Goal: Task Accomplishment & Management: Manage account settings

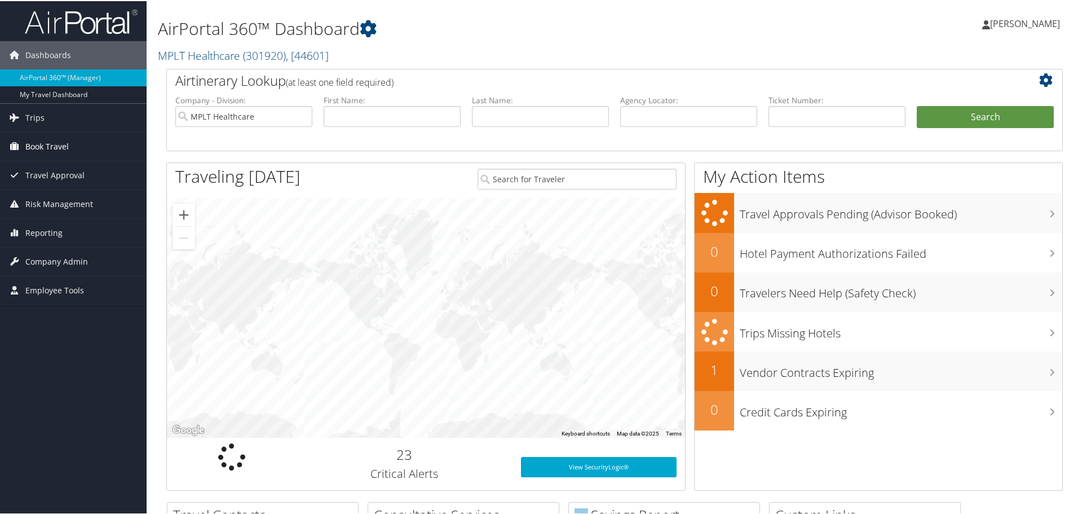
click at [59, 149] on span "Book Travel" at bounding box center [46, 145] width 43 height 28
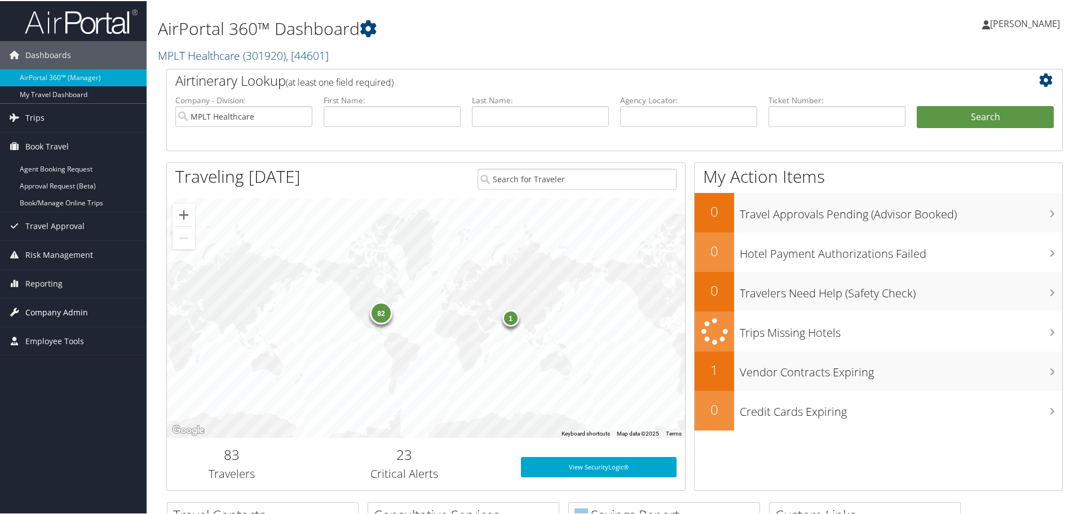
click at [63, 306] on span "Company Admin" at bounding box center [56, 311] width 63 height 28
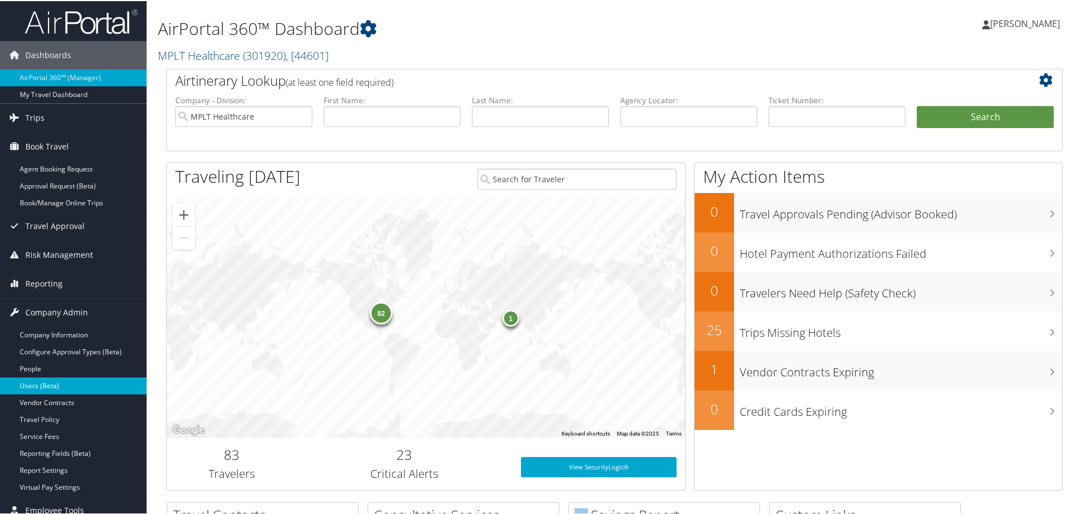
click at [60, 379] on link "Users (Beta)" at bounding box center [73, 384] width 147 height 17
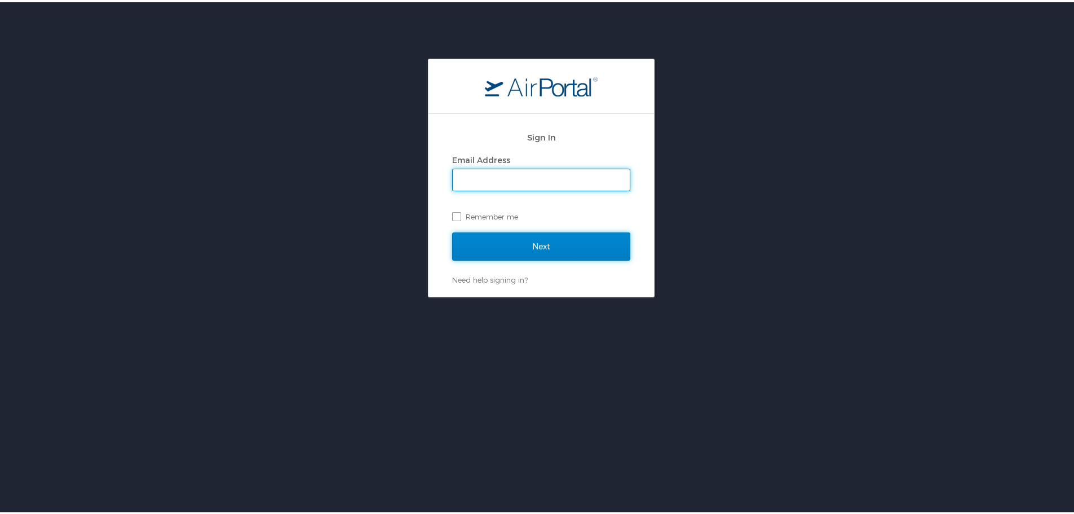
click at [489, 249] on input "Next" at bounding box center [541, 244] width 178 height 28
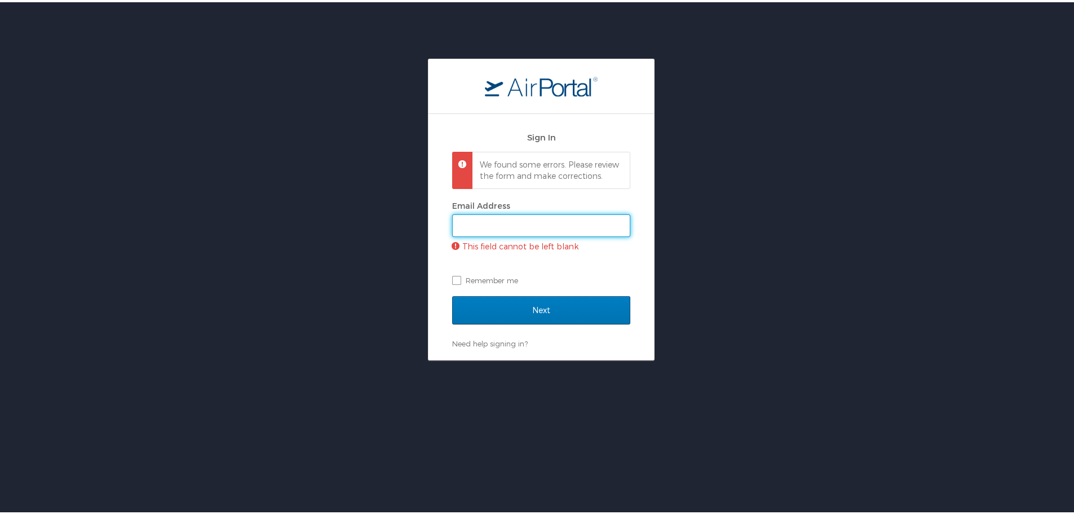
click at [503, 231] on input "Email Address" at bounding box center [541, 223] width 177 height 21
type input "jarrieta@mplthealthcare.com"
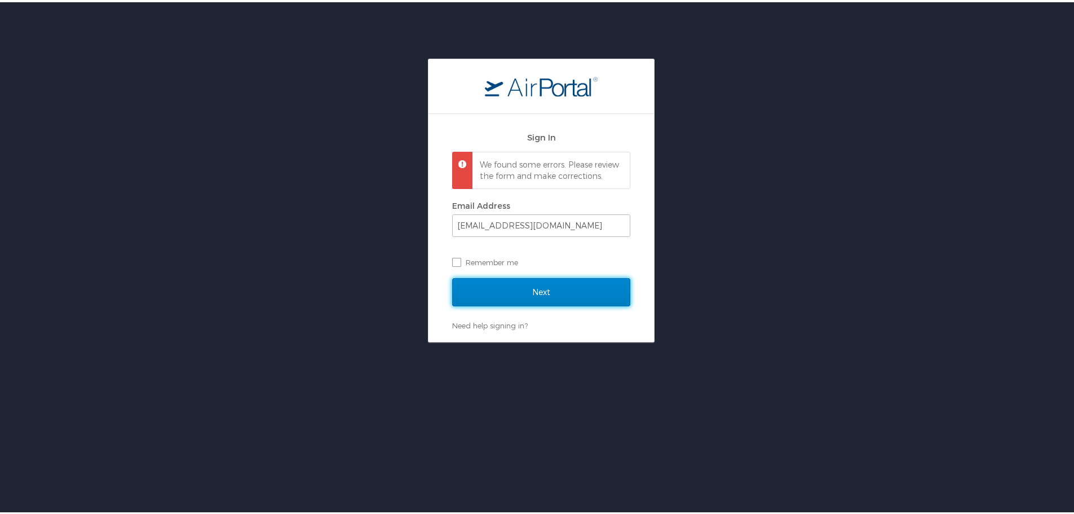
click at [534, 301] on input "Next" at bounding box center [541, 290] width 178 height 28
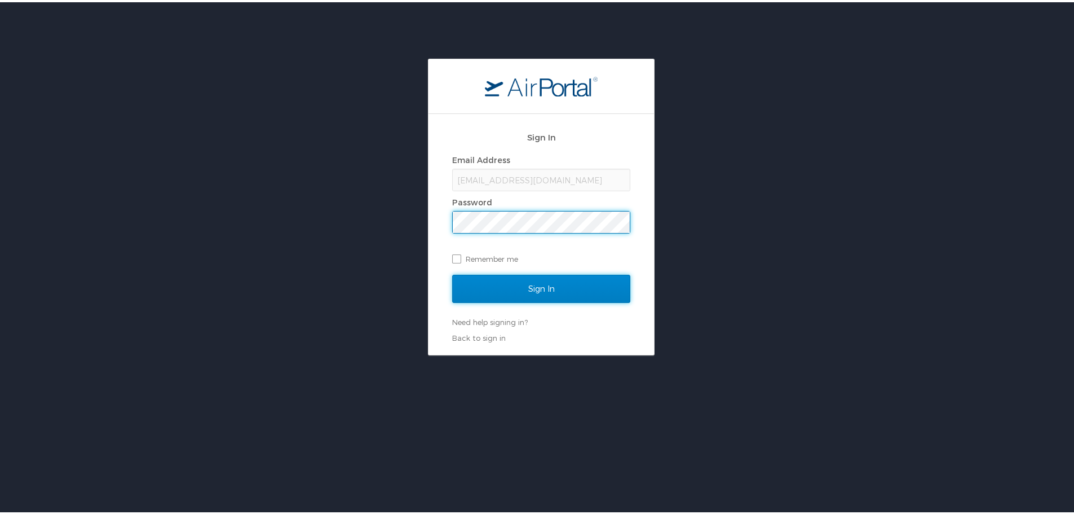
click at [543, 275] on input "Sign In" at bounding box center [541, 286] width 178 height 28
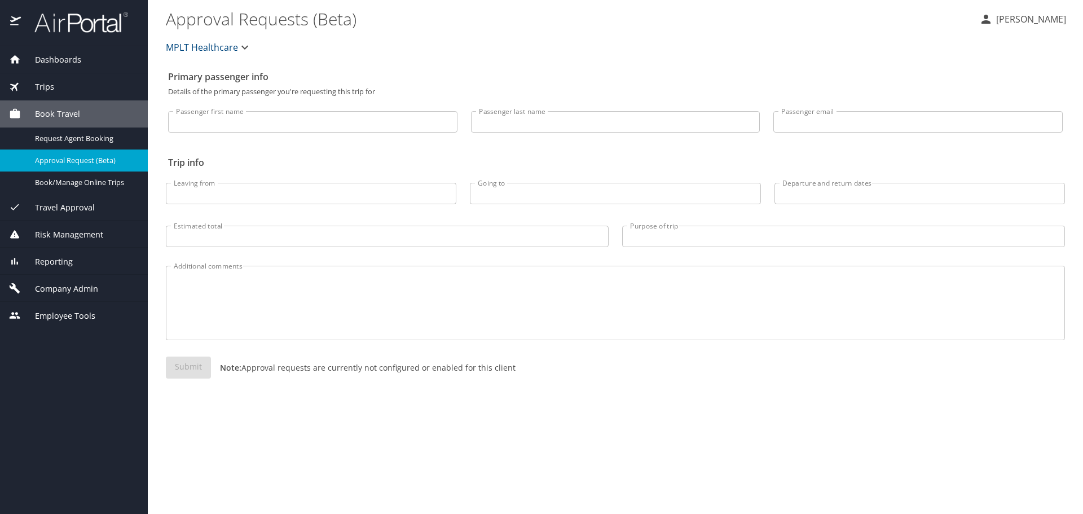
click at [55, 285] on span "Company Admin" at bounding box center [59, 289] width 77 height 12
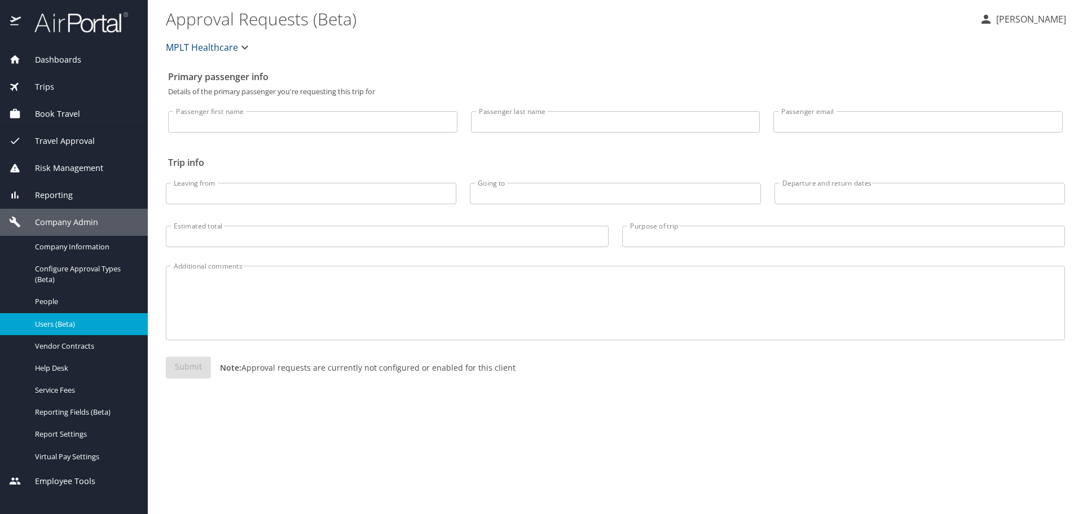
click at [86, 331] on link "Users (Beta)" at bounding box center [74, 324] width 148 height 22
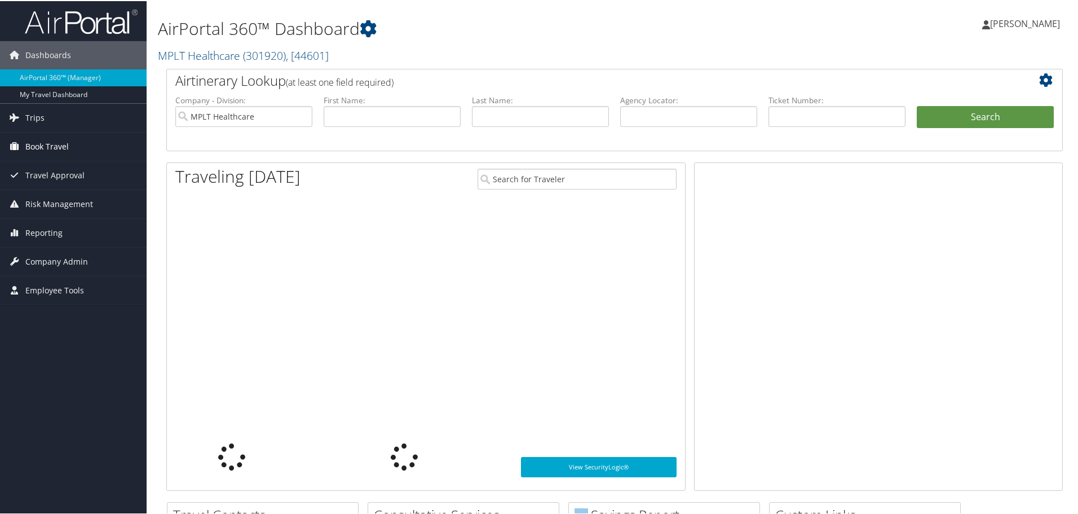
click at [43, 142] on span "Book Travel" at bounding box center [46, 145] width 43 height 28
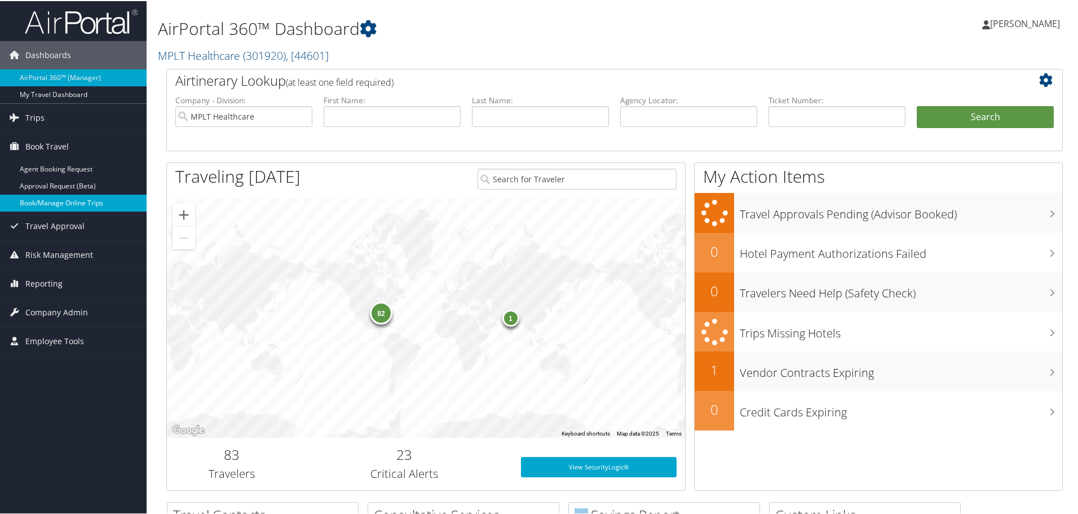
click at [82, 203] on link "Book/Manage Online Trips" at bounding box center [73, 201] width 147 height 17
